Goal: Find specific page/section: Find specific page/section

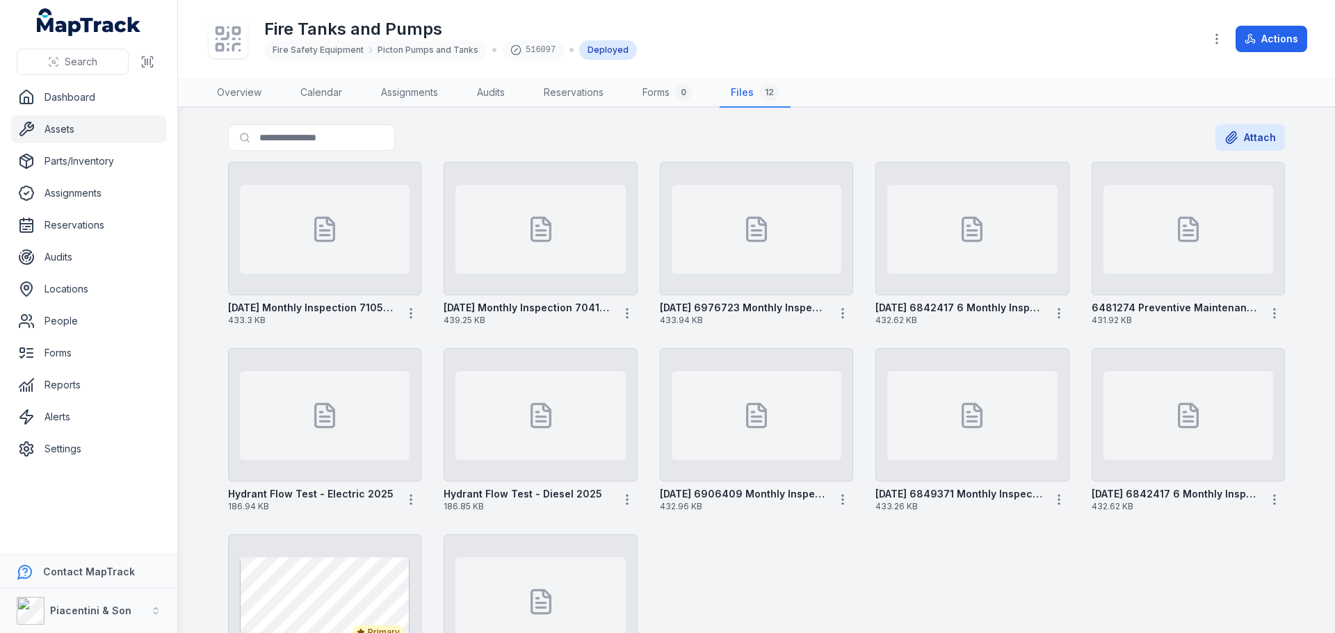
click at [872, 134] on div "Search for files Attach" at bounding box center [756, 140] width 1057 height 32
drag, startPoint x: 1124, startPoint y: 578, endPoint x: 1110, endPoint y: 578, distance: 14.6
click at [1124, 578] on div "02-10-2025 Monthly Inspection 7105584 433.3 KB 12-09-2025 Monthly Inspection 70…" at bounding box center [757, 430] width 1068 height 548
